Goal: Information Seeking & Learning: Learn about a topic

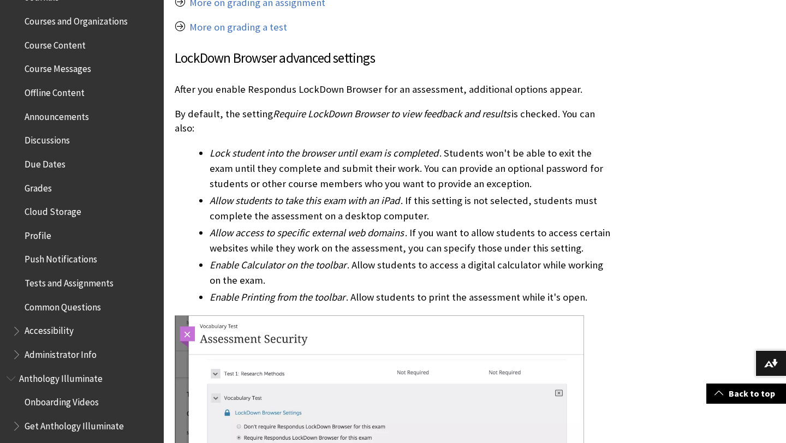
scroll to position [343, 0]
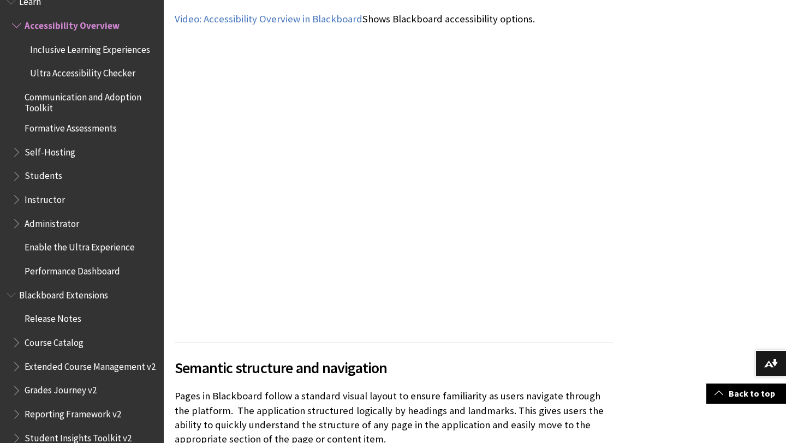
scroll to position [708, 0]
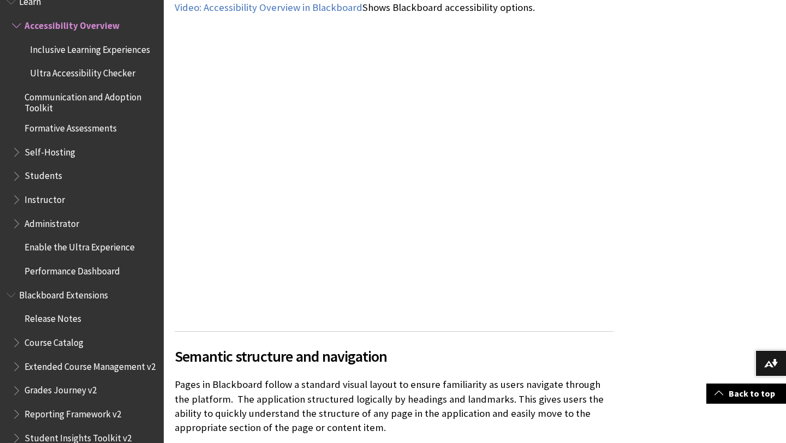
click at [58, 178] on span "Students" at bounding box center [44, 174] width 38 height 15
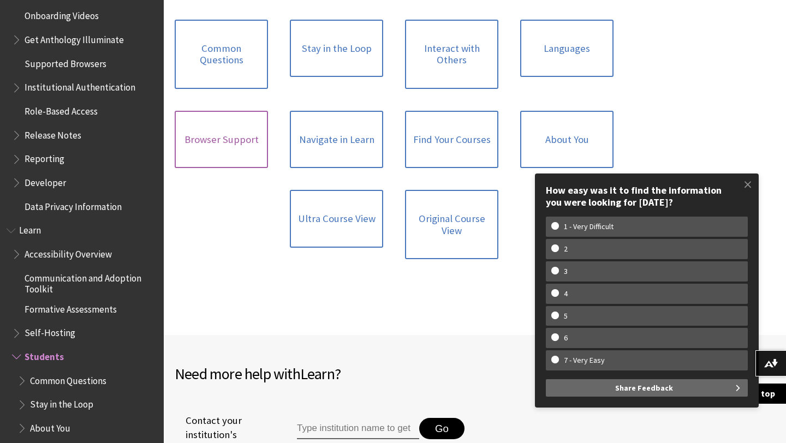
scroll to position [1139, 0]
